Goal: Task Accomplishment & Management: Manage account settings

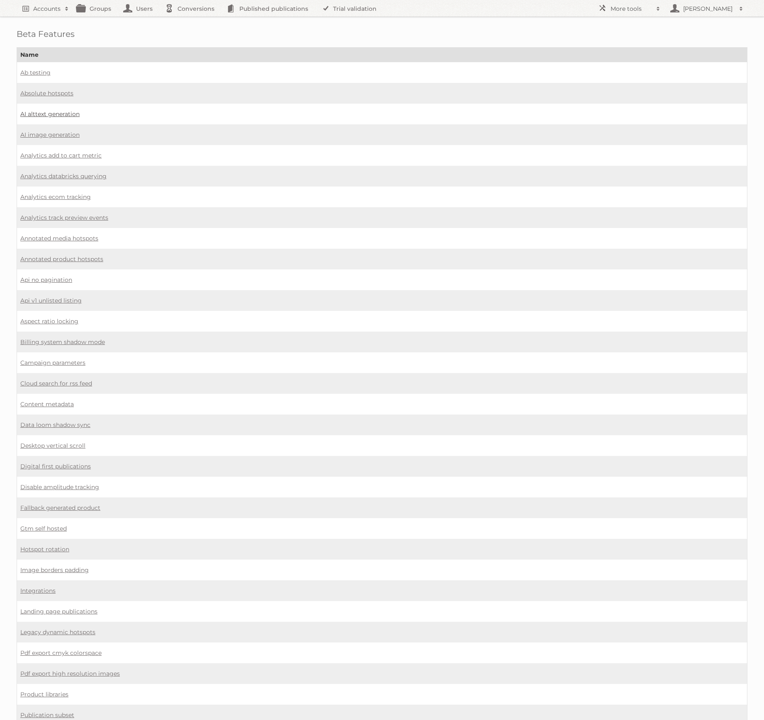
click at [45, 112] on link "AI alttext generation" at bounding box center [49, 113] width 59 height 7
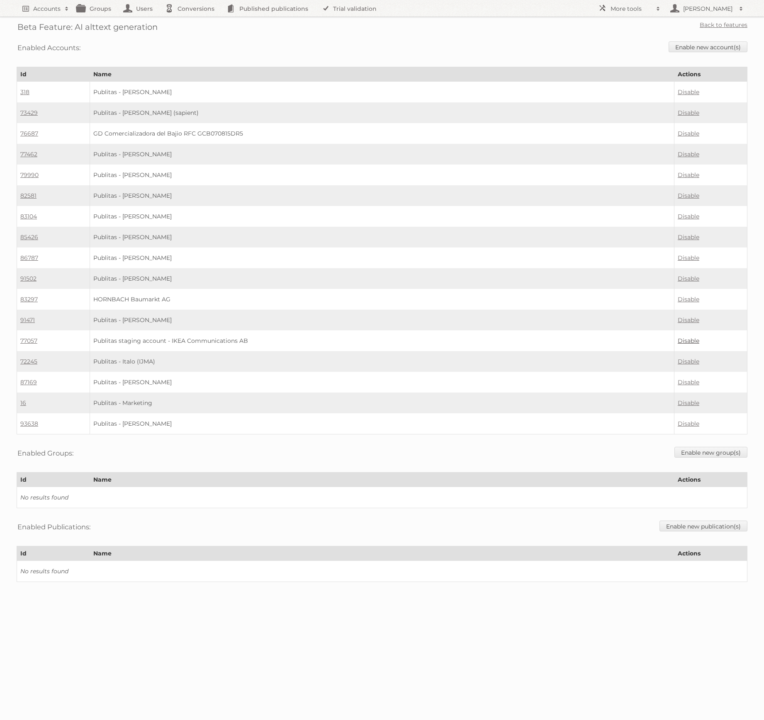
click at [686, 337] on link "Disable" at bounding box center [688, 340] width 22 height 7
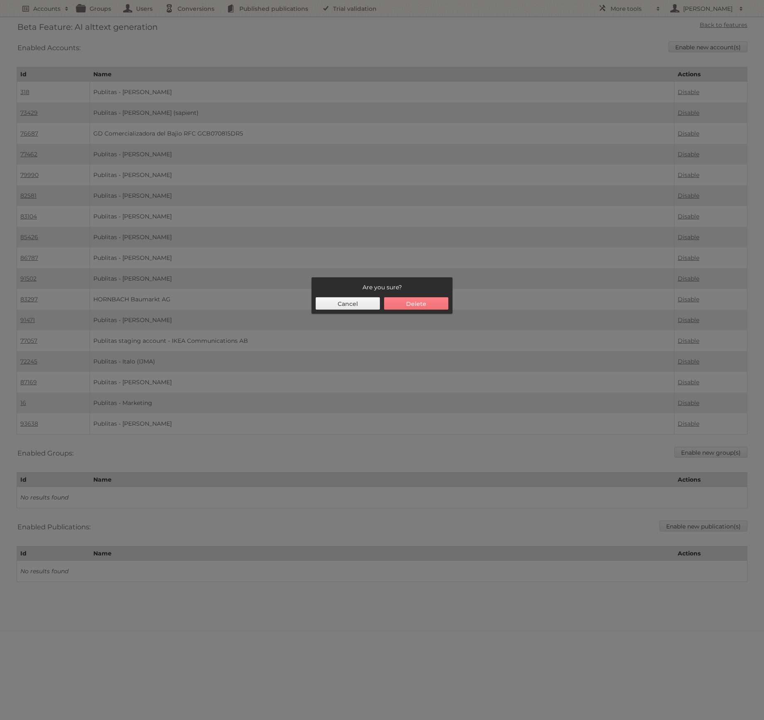
click at [418, 299] on button "Delete" at bounding box center [416, 303] width 64 height 12
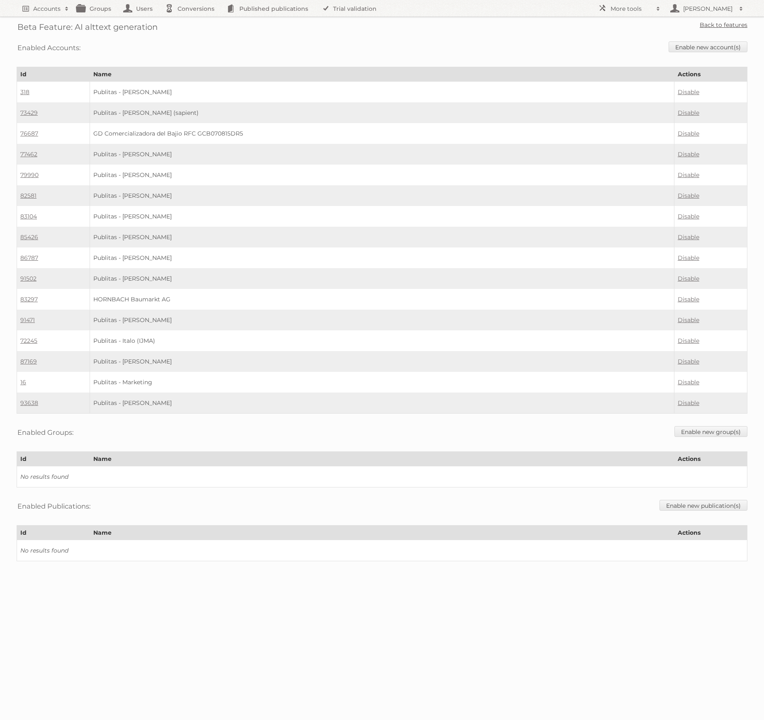
drag, startPoint x: 736, startPoint y: 27, endPoint x: 703, endPoint y: 24, distance: 32.5
click at [736, 27] on link "Back to features" at bounding box center [723, 24] width 48 height 7
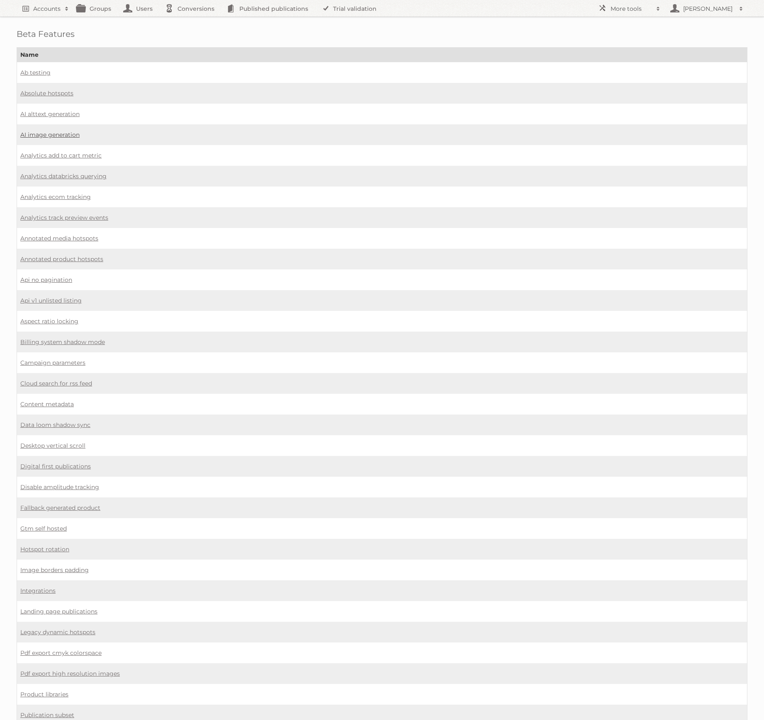
click at [58, 135] on link "AI image generation" at bounding box center [49, 134] width 59 height 7
